Goal: Browse casually: Explore the website without a specific task or goal

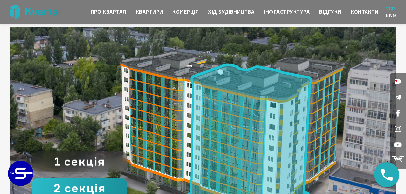
scroll to position [608, 0]
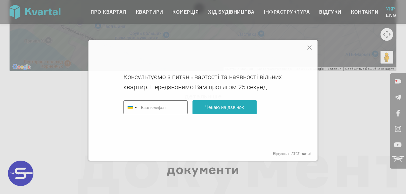
type input "+380"
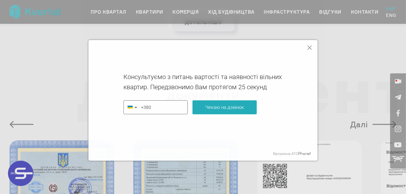
scroll to position [1475, 0]
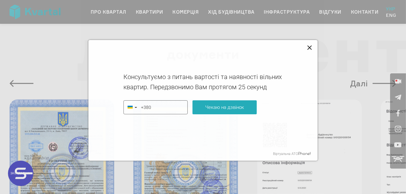
click at [311, 47] on icon at bounding box center [309, 48] width 4 height 4
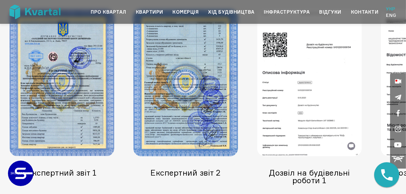
scroll to position [1533, 0]
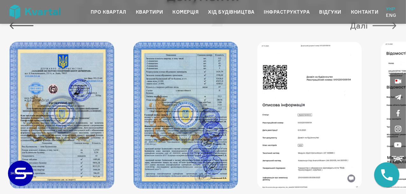
click at [385, 28] on button "Далі" at bounding box center [373, 25] width 46 height 13
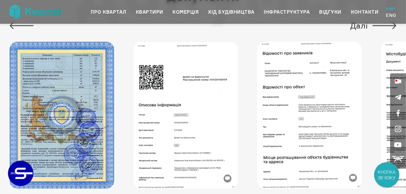
click at [212, 129] on img at bounding box center [185, 115] width 105 height 147
click at [361, 29] on button "Далі" at bounding box center [373, 25] width 46 height 13
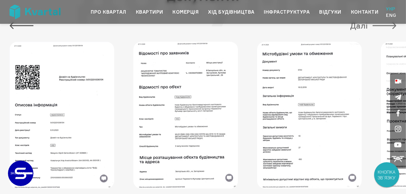
click at [356, 27] on button "Далі" at bounding box center [373, 25] width 46 height 13
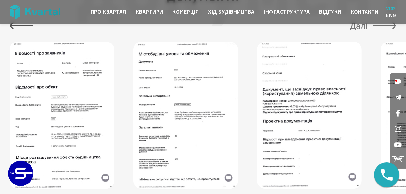
click at [356, 27] on button "Далі" at bounding box center [373, 25] width 46 height 13
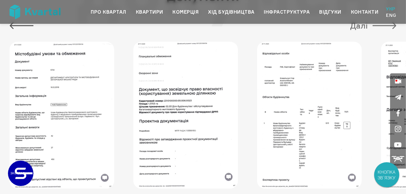
click at [356, 27] on button "Далі" at bounding box center [373, 25] width 46 height 13
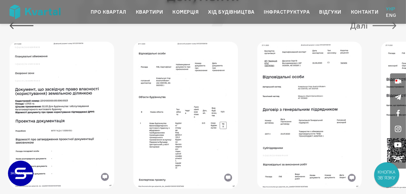
click at [356, 27] on button "Далі" at bounding box center [373, 25] width 46 height 13
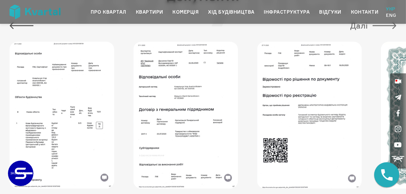
click at [356, 27] on button "Далі" at bounding box center [373, 25] width 46 height 13
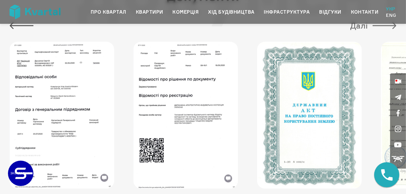
click at [356, 27] on button "Далі" at bounding box center [373, 25] width 46 height 13
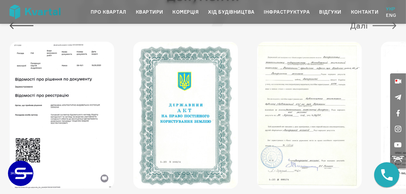
click at [356, 27] on button "Далі" at bounding box center [373, 25] width 46 height 13
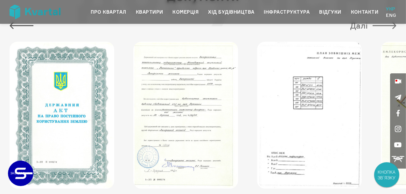
click at [356, 27] on button "Далі" at bounding box center [373, 25] width 46 height 13
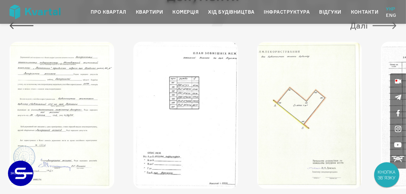
click at [356, 27] on button "Далі" at bounding box center [373, 25] width 46 height 13
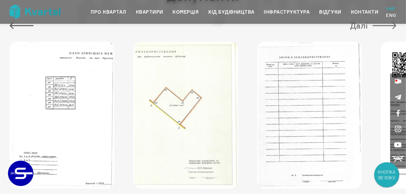
click at [356, 27] on button "Далі" at bounding box center [373, 25] width 46 height 13
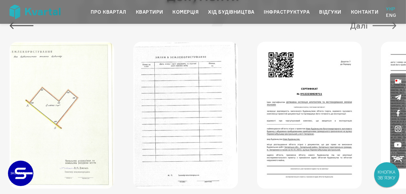
click at [356, 27] on button "Далі" at bounding box center [373, 25] width 46 height 13
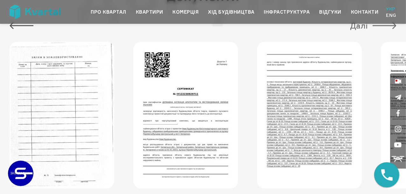
click at [356, 27] on button "Далі" at bounding box center [373, 25] width 46 height 13
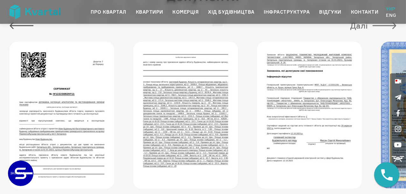
click at [356, 27] on button "Далі" at bounding box center [373, 25] width 46 height 13
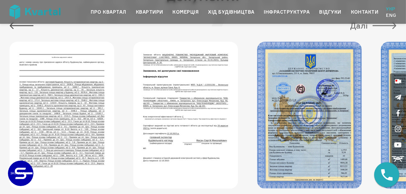
click at [356, 27] on button "Далі" at bounding box center [373, 25] width 46 height 13
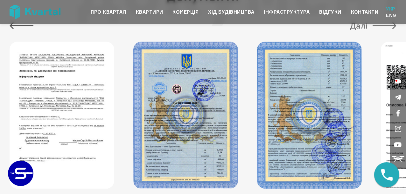
click at [356, 27] on button "Далі" at bounding box center [373, 25] width 46 height 13
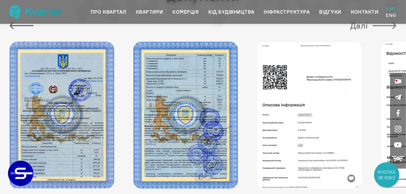
click at [356, 27] on button "Далі" at bounding box center [373, 25] width 46 height 13
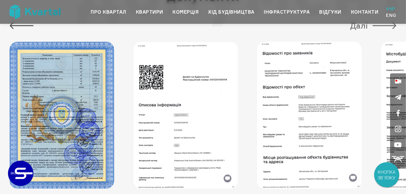
click at [356, 27] on button "Далі" at bounding box center [373, 25] width 46 height 13
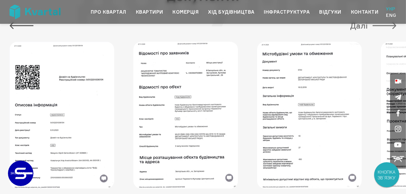
click at [356, 27] on button "Далі" at bounding box center [373, 25] width 46 height 13
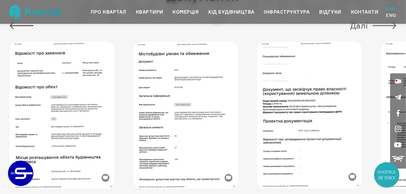
click at [356, 27] on button "Далі" at bounding box center [373, 25] width 46 height 13
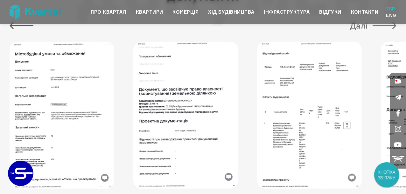
click at [356, 27] on button "Далі" at bounding box center [373, 25] width 46 height 13
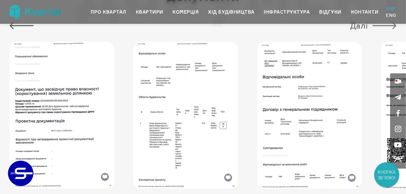
click at [356, 27] on button "Далі" at bounding box center [373, 25] width 46 height 13
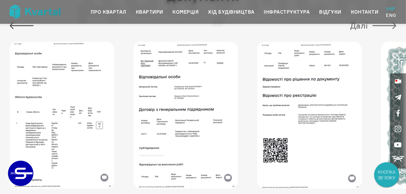
click at [356, 27] on button "Далі" at bounding box center [373, 25] width 46 height 13
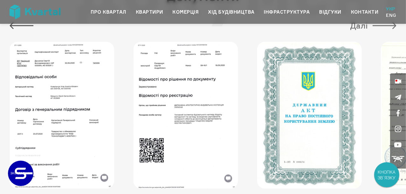
click at [356, 27] on button "Далі" at bounding box center [373, 25] width 46 height 13
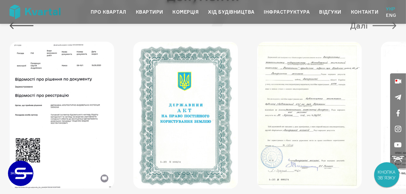
click at [356, 27] on button "Далі" at bounding box center [373, 25] width 46 height 13
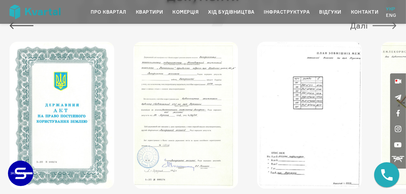
click at [361, 25] on button "Далі" at bounding box center [373, 25] width 46 height 13
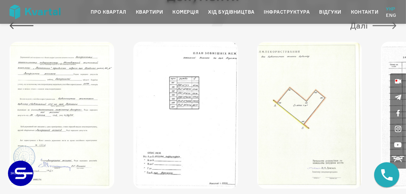
click at [361, 26] on button "Далі" at bounding box center [373, 25] width 46 height 13
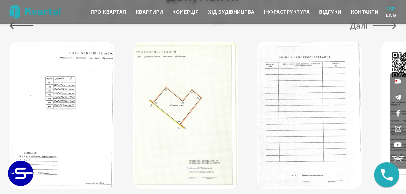
click at [361, 26] on button "Далі" at bounding box center [373, 25] width 46 height 13
